Goal: Find contact information: Find contact information

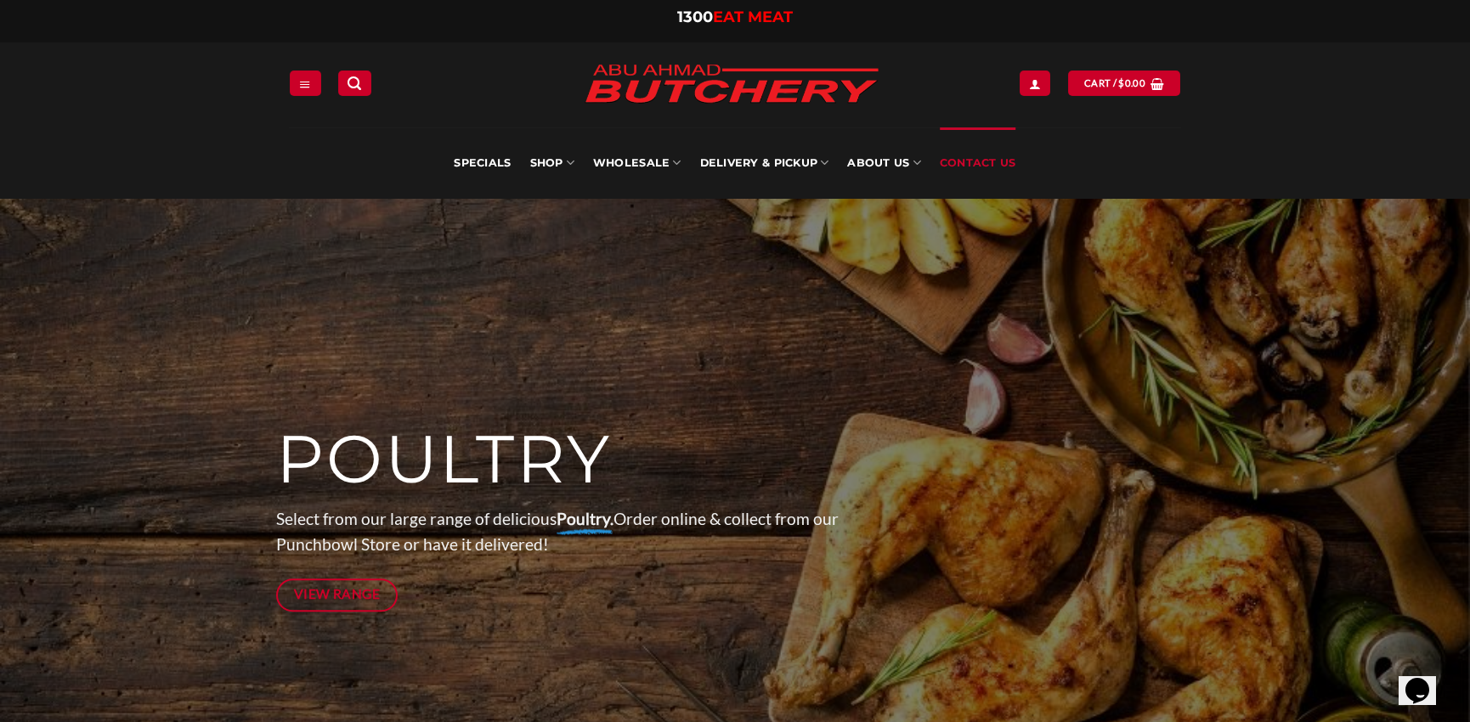
click at [976, 161] on link "Contact Us" at bounding box center [978, 162] width 76 height 71
